Goal: Task Accomplishment & Management: Manage account settings

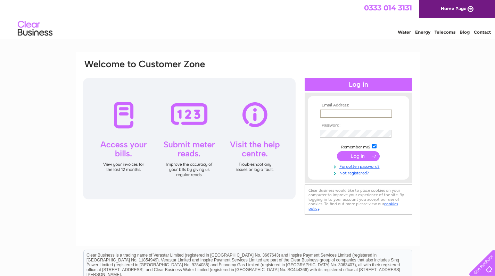
type input "[EMAIL_ADDRESS][DOMAIN_NAME]"
click at [358, 156] on input "submit" at bounding box center [358, 156] width 43 height 10
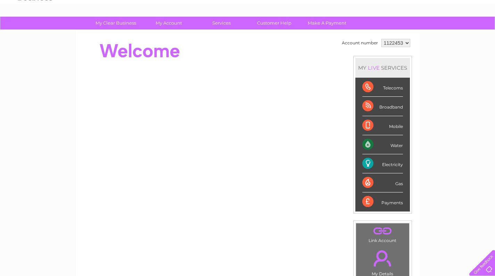
scroll to position [32, 0]
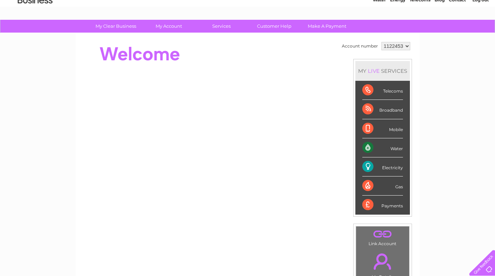
click at [401, 169] on div "Electricity" at bounding box center [382, 167] width 41 height 19
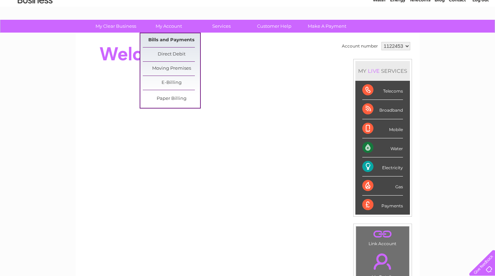
click at [169, 43] on link "Bills and Payments" at bounding box center [171, 40] width 57 height 14
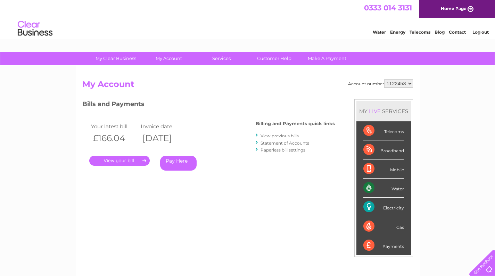
click at [104, 159] on link "." at bounding box center [119, 161] width 60 height 10
